Goal: Find specific page/section: Find specific page/section

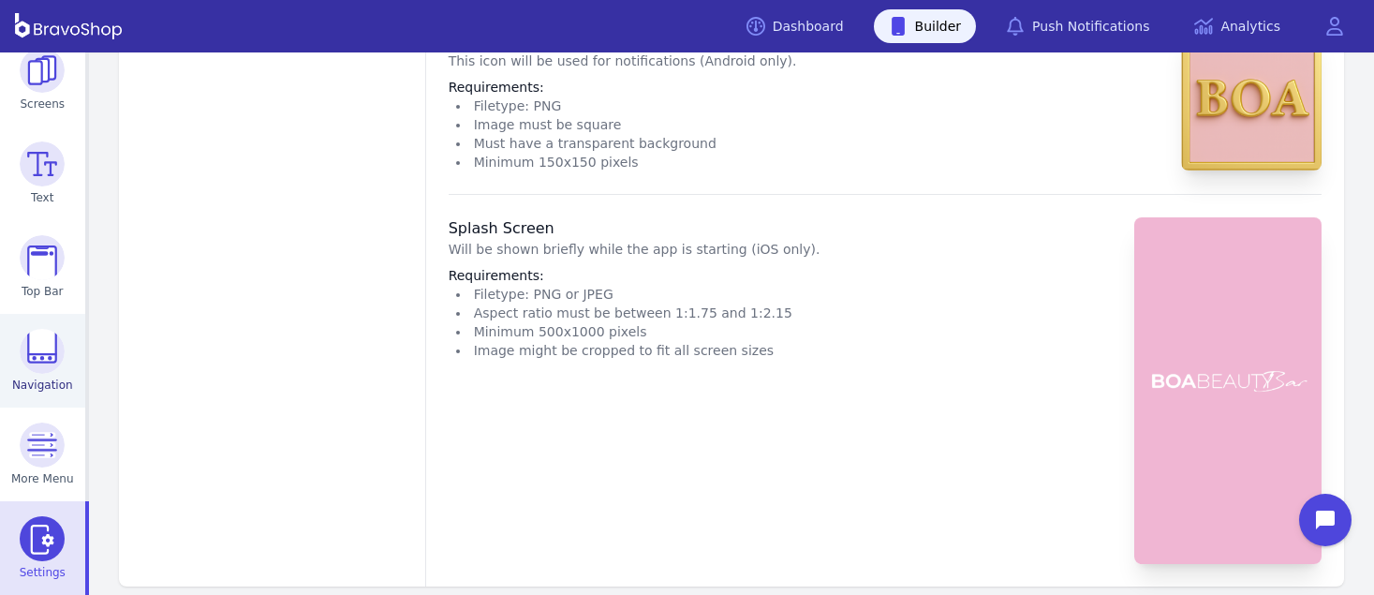
scroll to position [963, 0]
